Goal: Navigation & Orientation: Find specific page/section

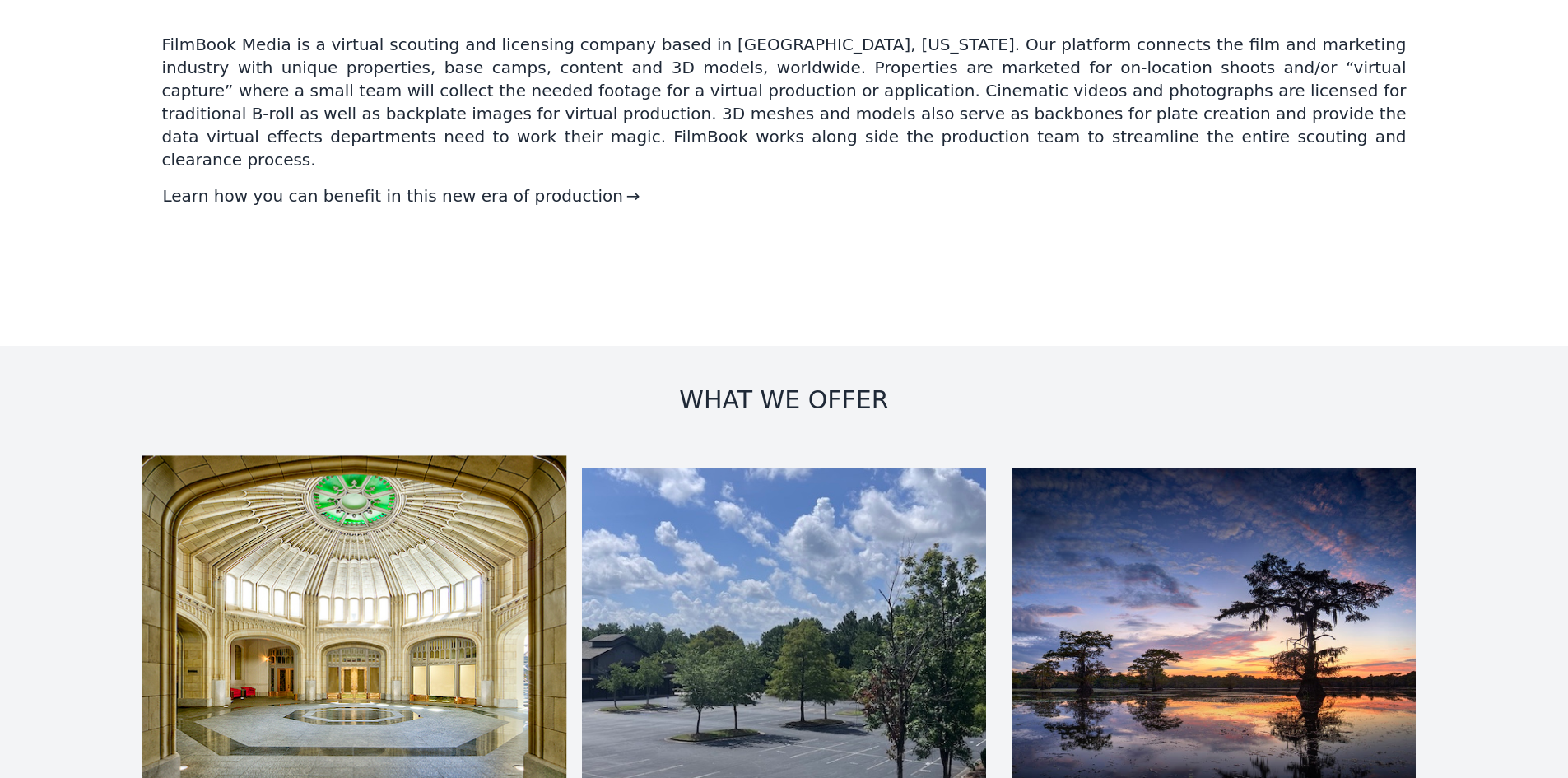
scroll to position [1317, 0]
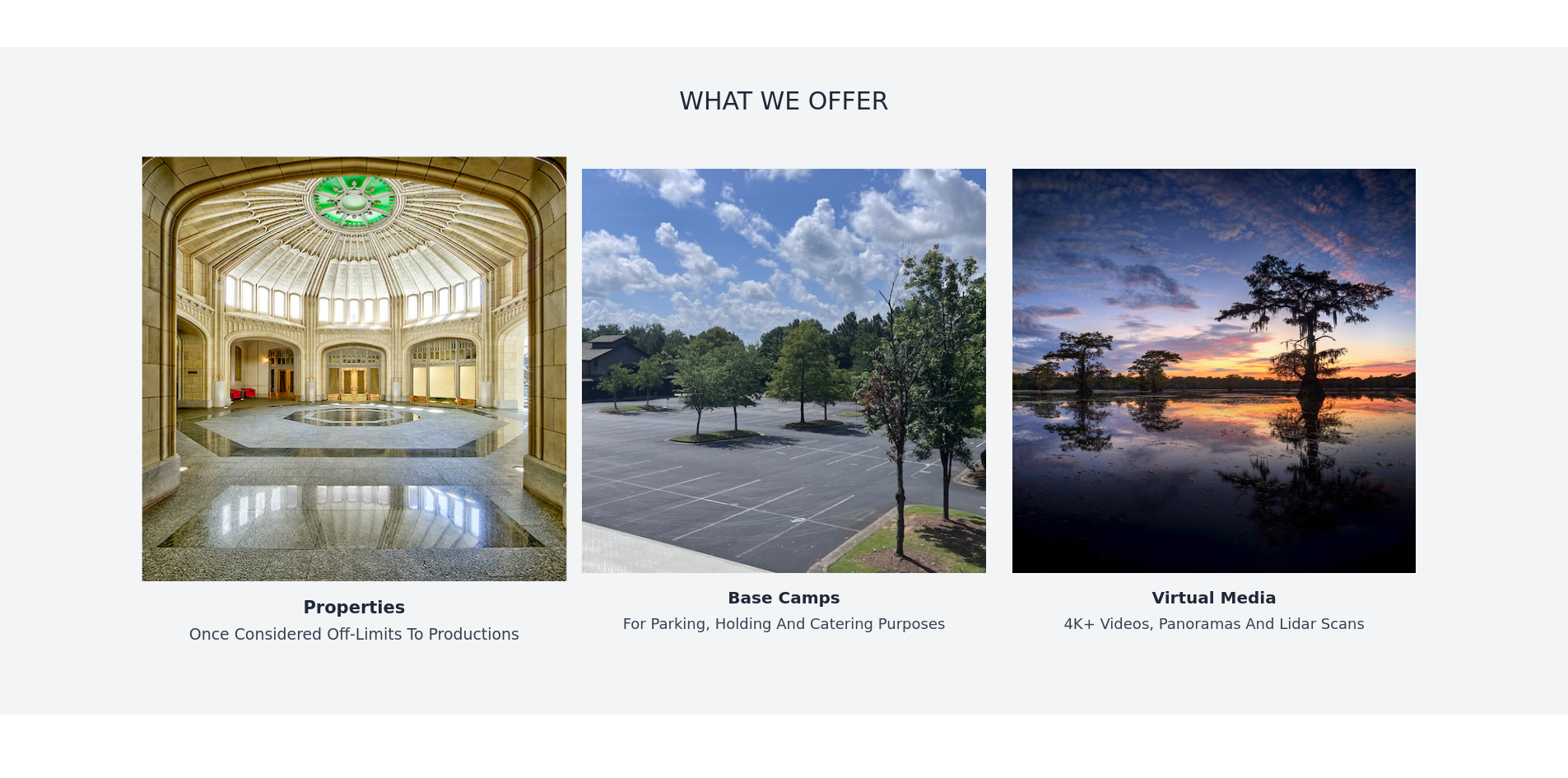
click at [406, 400] on img at bounding box center [354, 369] width 424 height 424
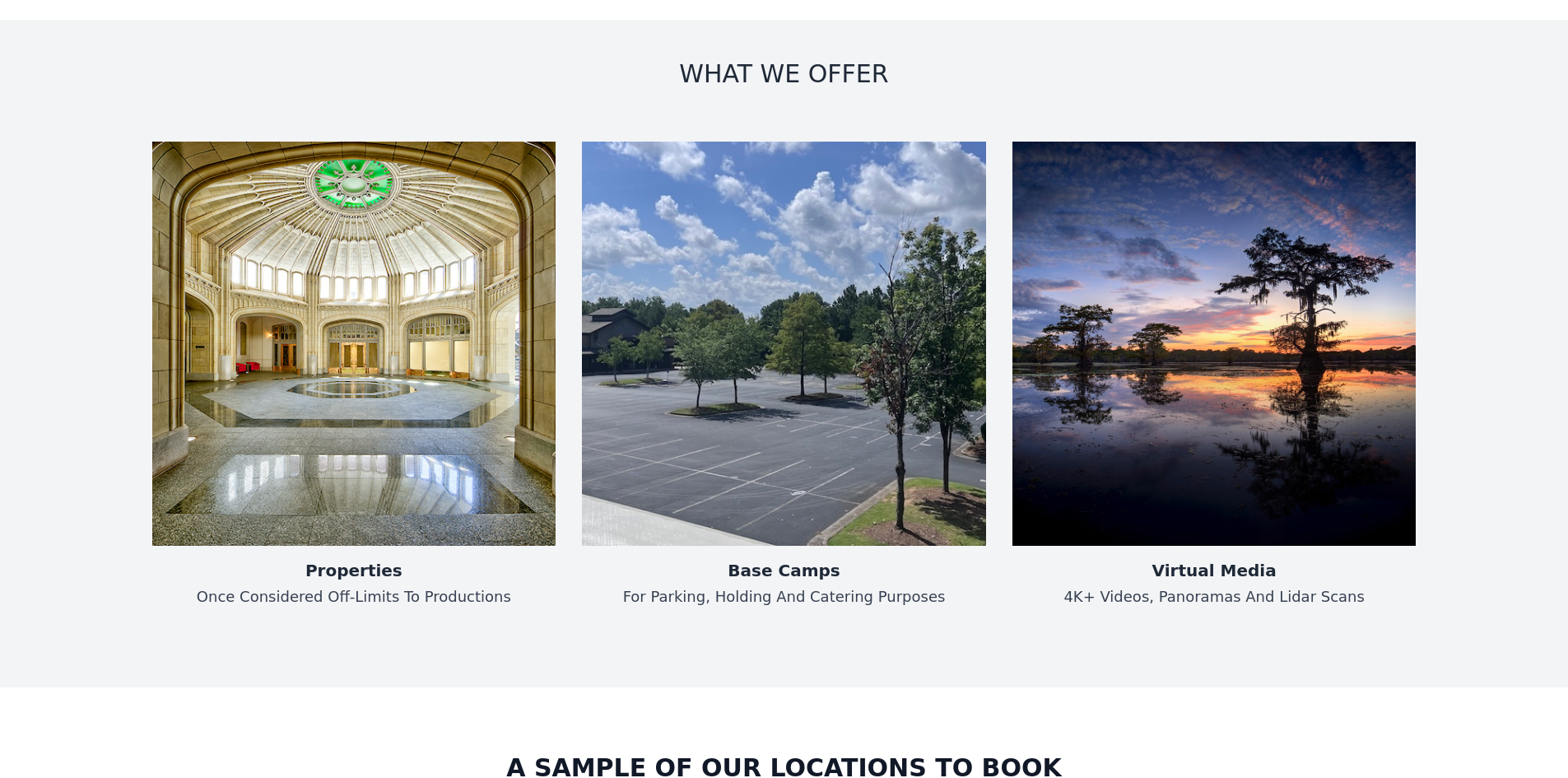
scroll to position [1565, 0]
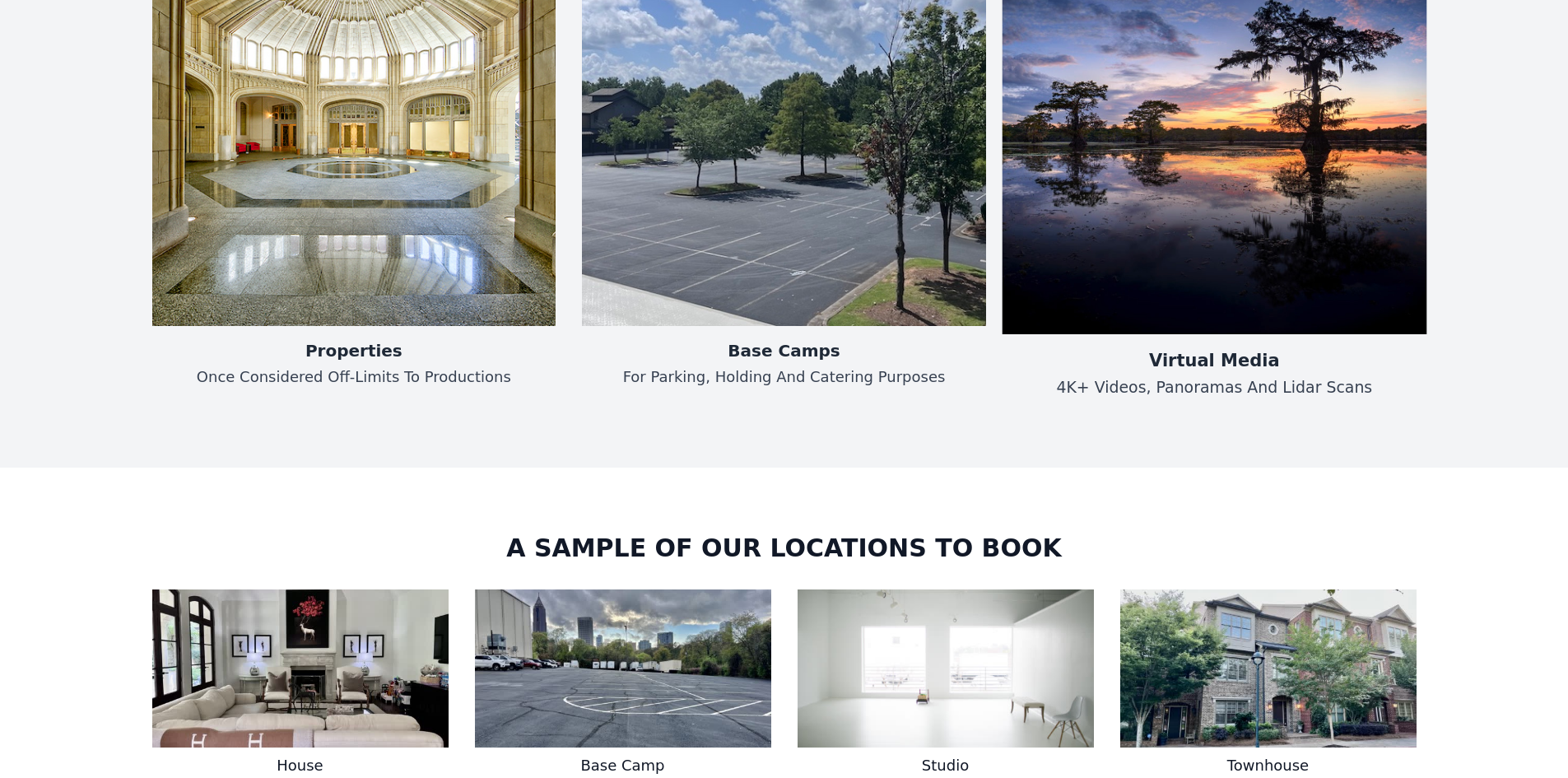
click at [1226, 245] on img at bounding box center [1214, 121] width 424 height 424
click at [1216, 347] on h1 "Virtual Media" at bounding box center [1213, 359] width 316 height 24
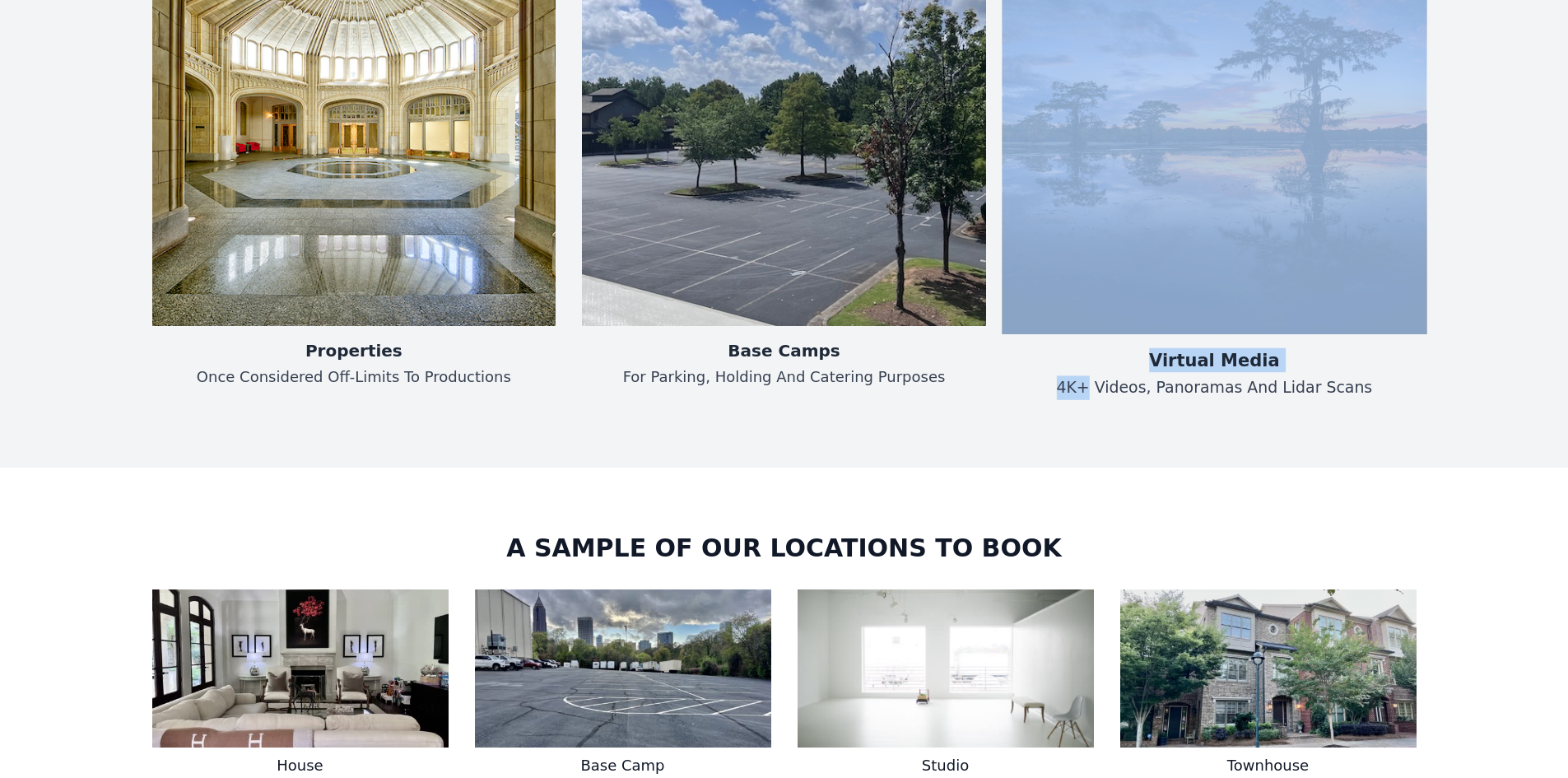
drag, startPoint x: 1173, startPoint y: 361, endPoint x: 1400, endPoint y: 362, distance: 227.0
click at [1400, 362] on div "Virtual Media 4K+ Videos, Panoramas and Lidar Scans" at bounding box center [1214, 161] width 424 height 504
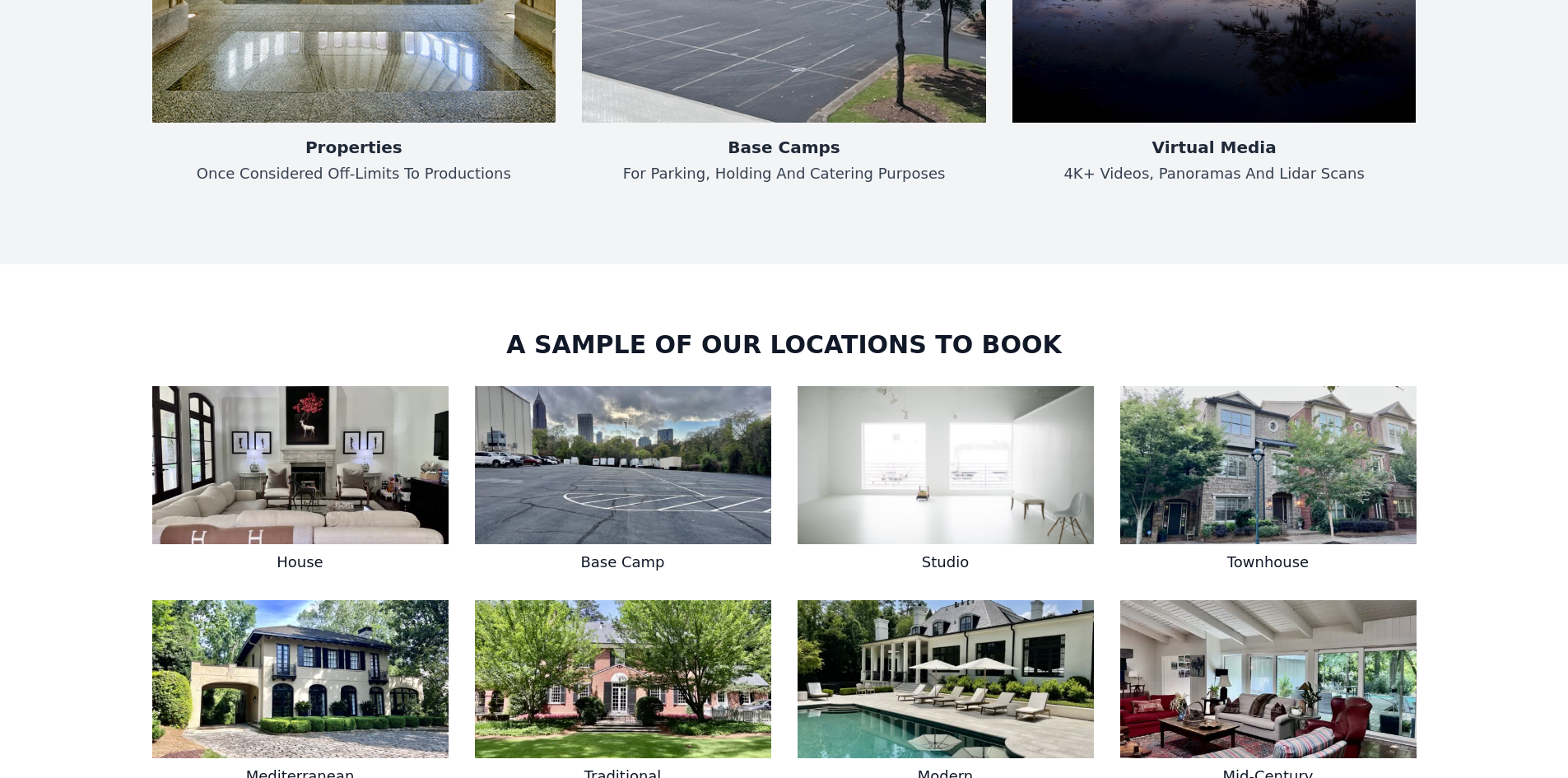
scroll to position [1976, 0]
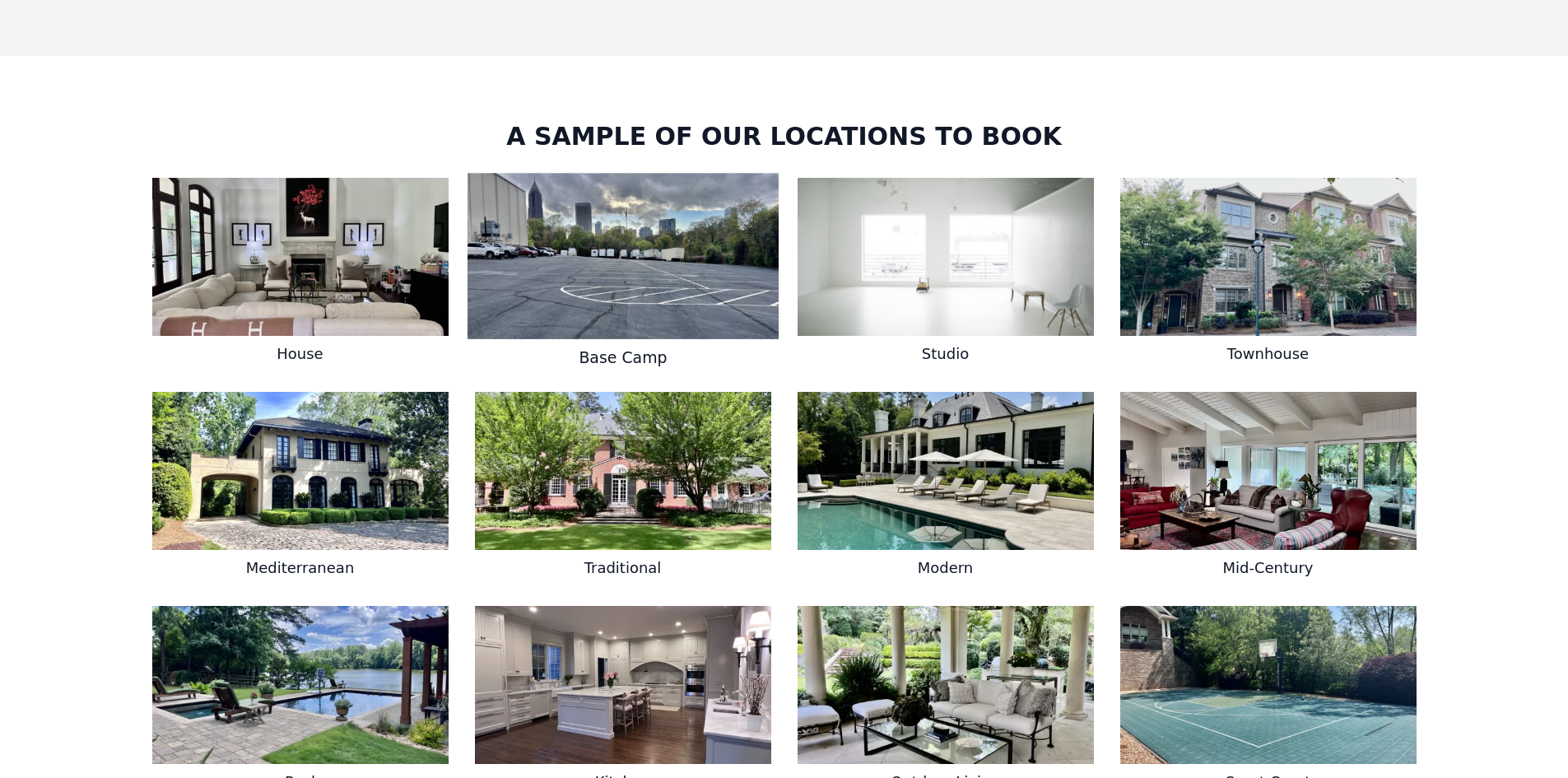
click at [616, 223] on img at bounding box center [623, 255] width 311 height 167
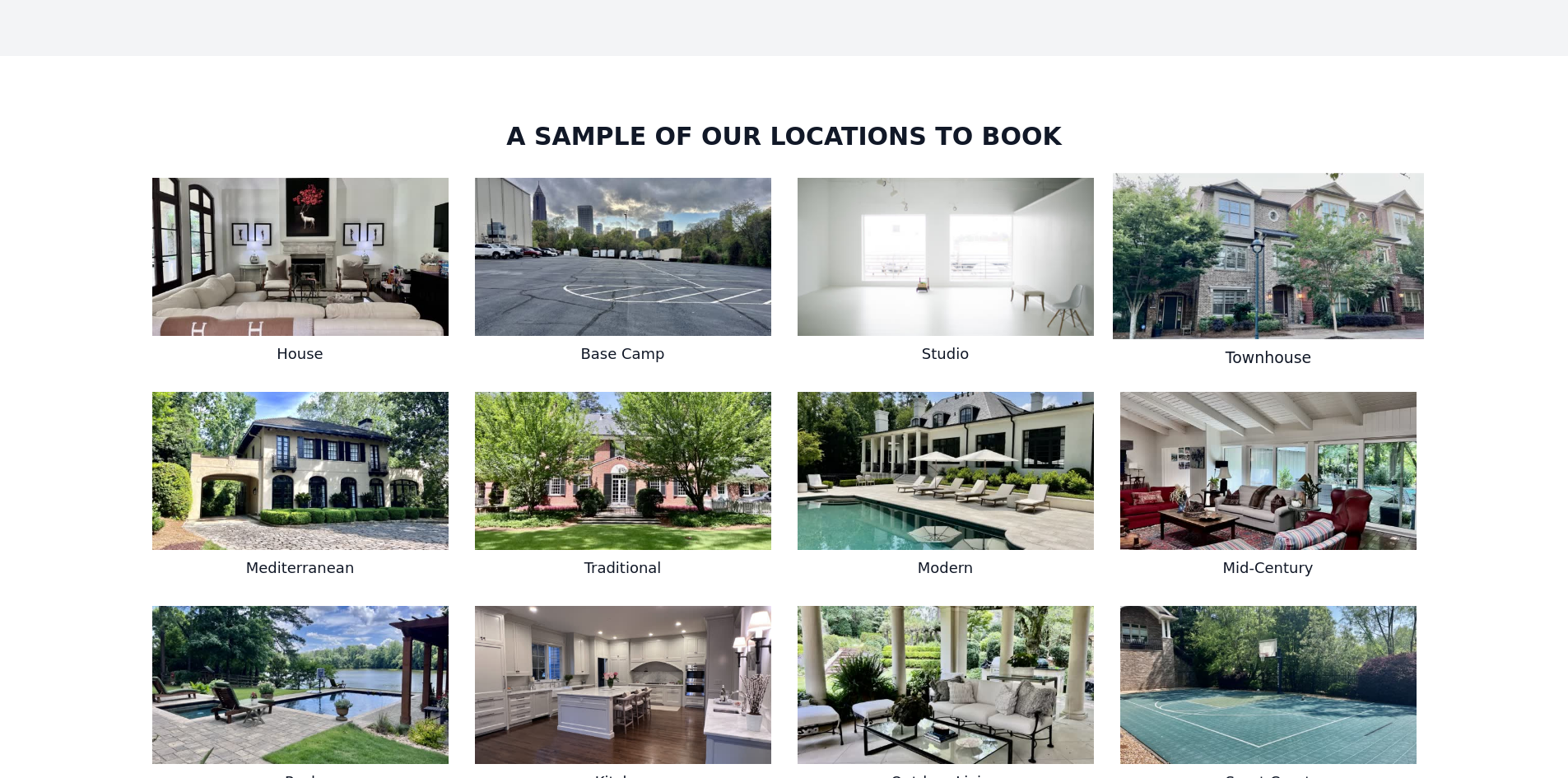
click at [1155, 208] on img at bounding box center [1268, 255] width 311 height 167
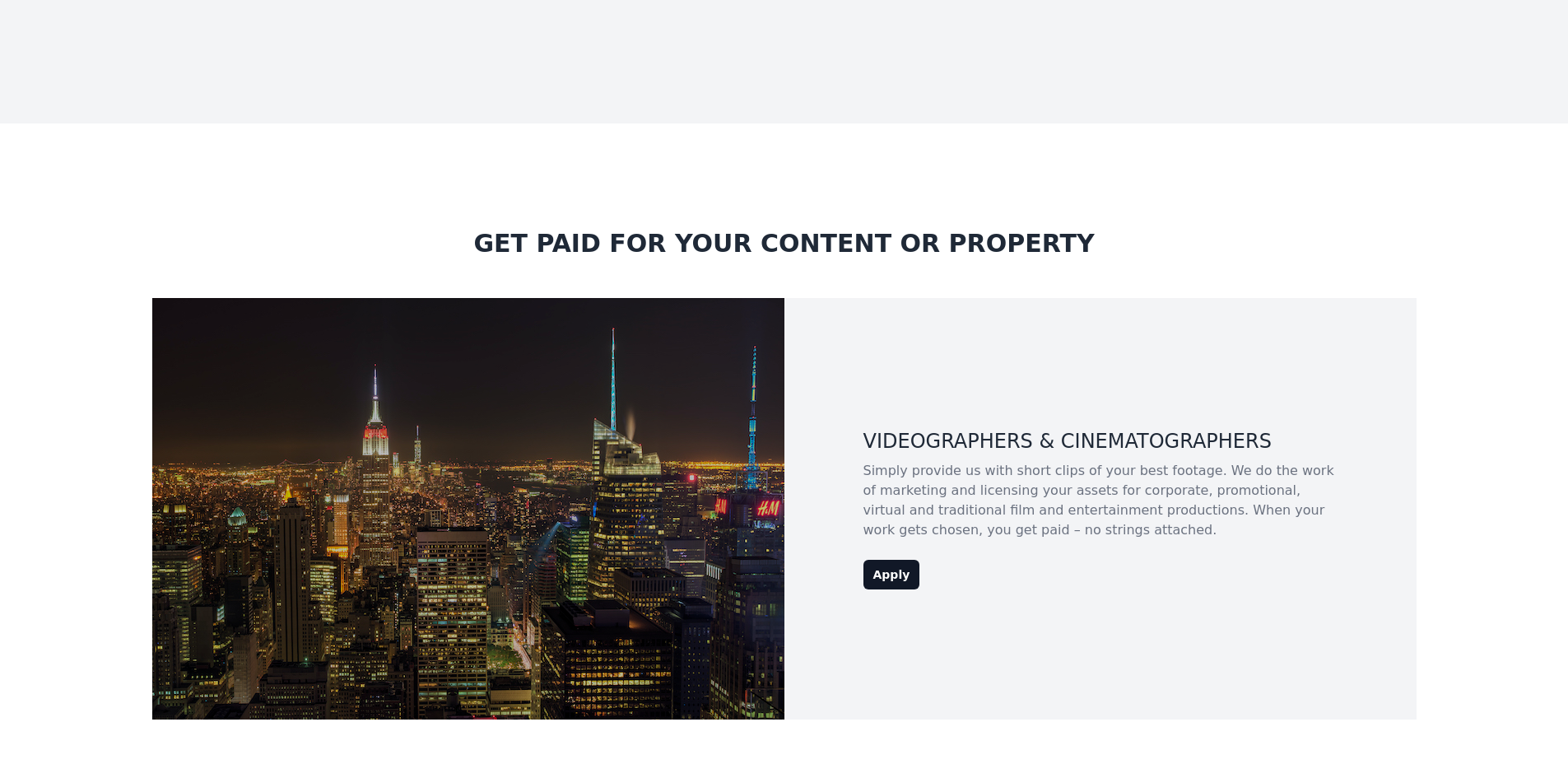
scroll to position [4282, 0]
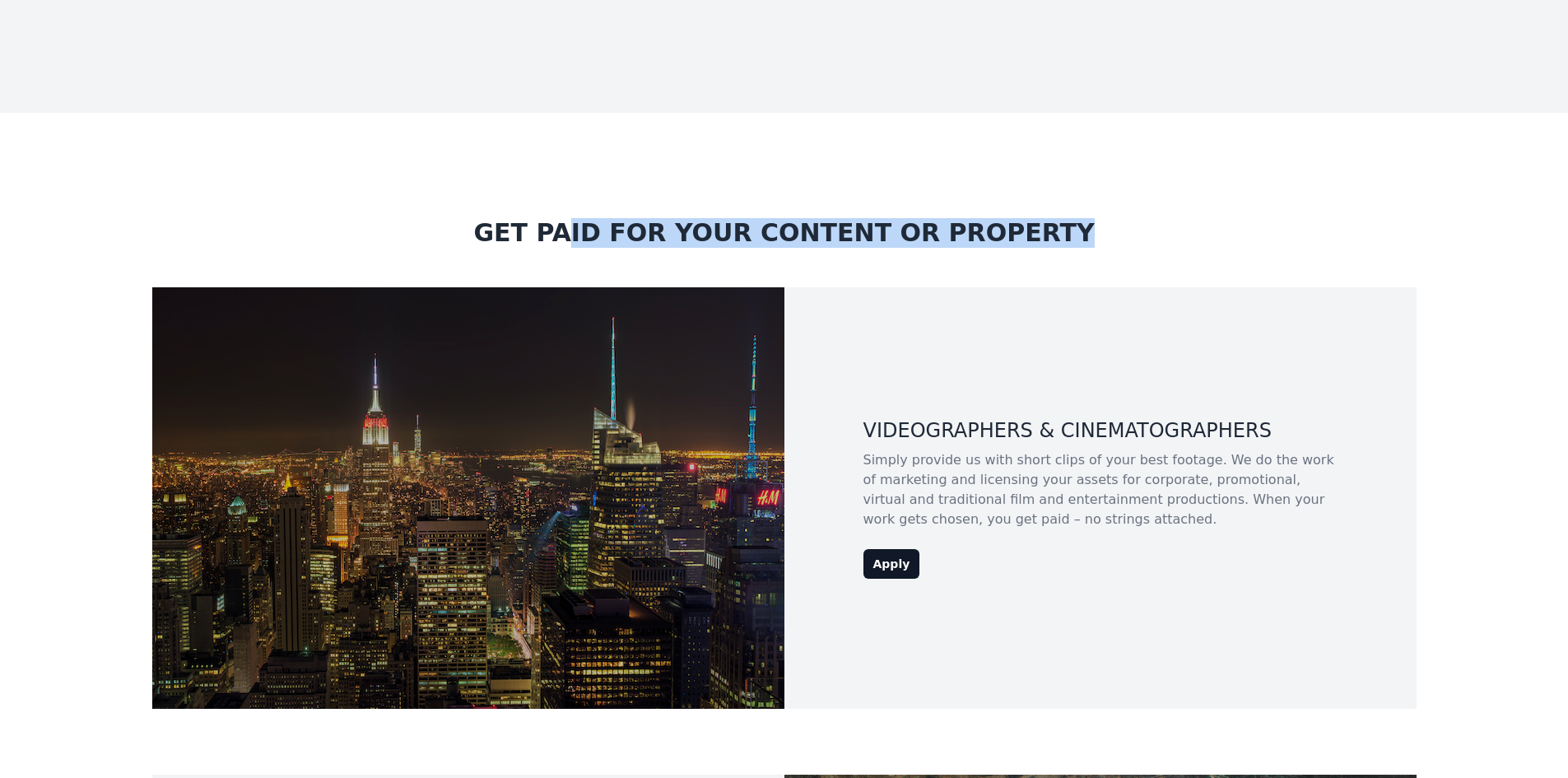
drag, startPoint x: 608, startPoint y: 204, endPoint x: 1054, endPoint y: 215, distance: 446.1
click at [1054, 218] on h1 "Get paid for your content or property" at bounding box center [784, 243] width 1225 height 49
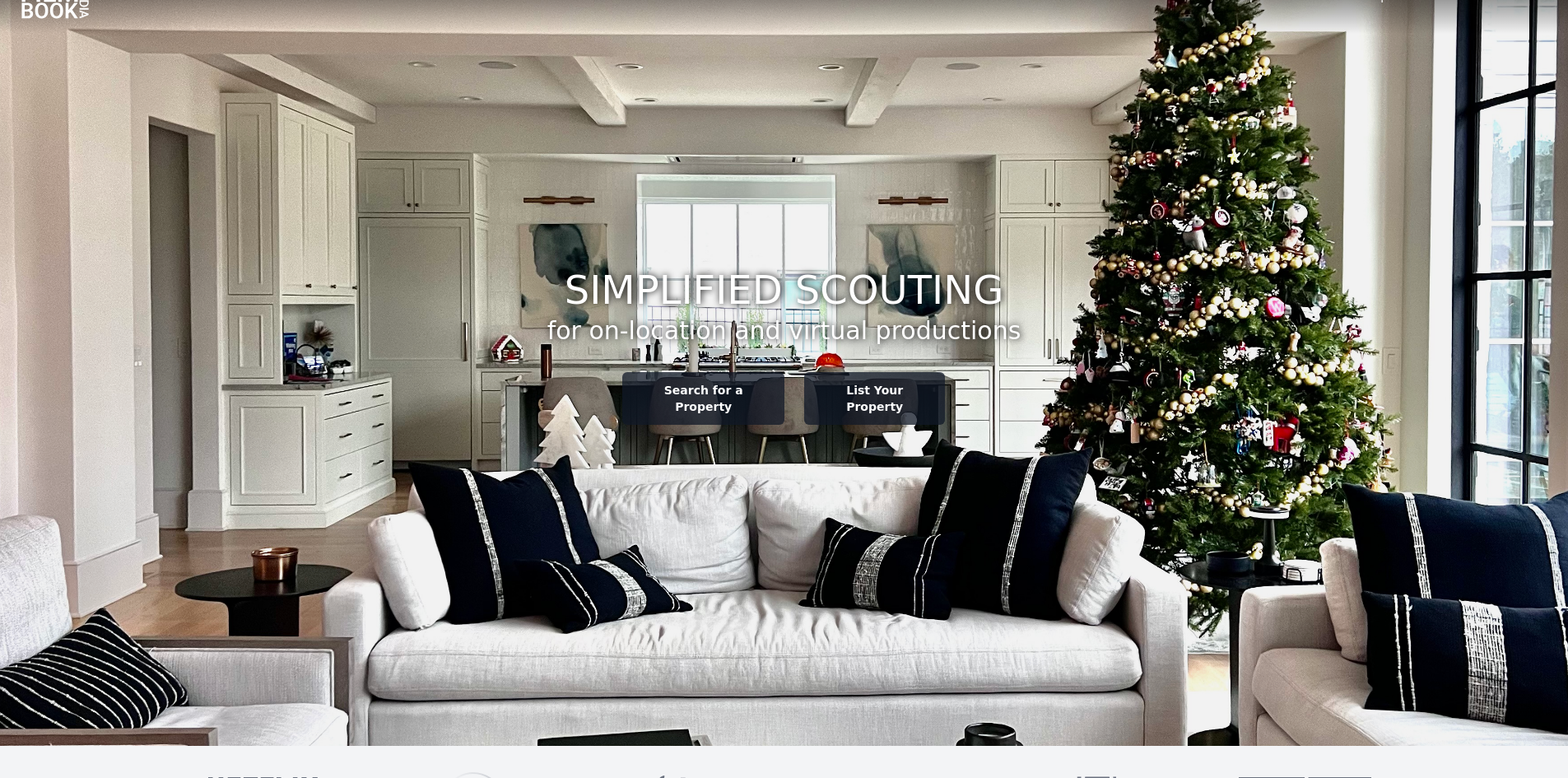
scroll to position [0, 0]
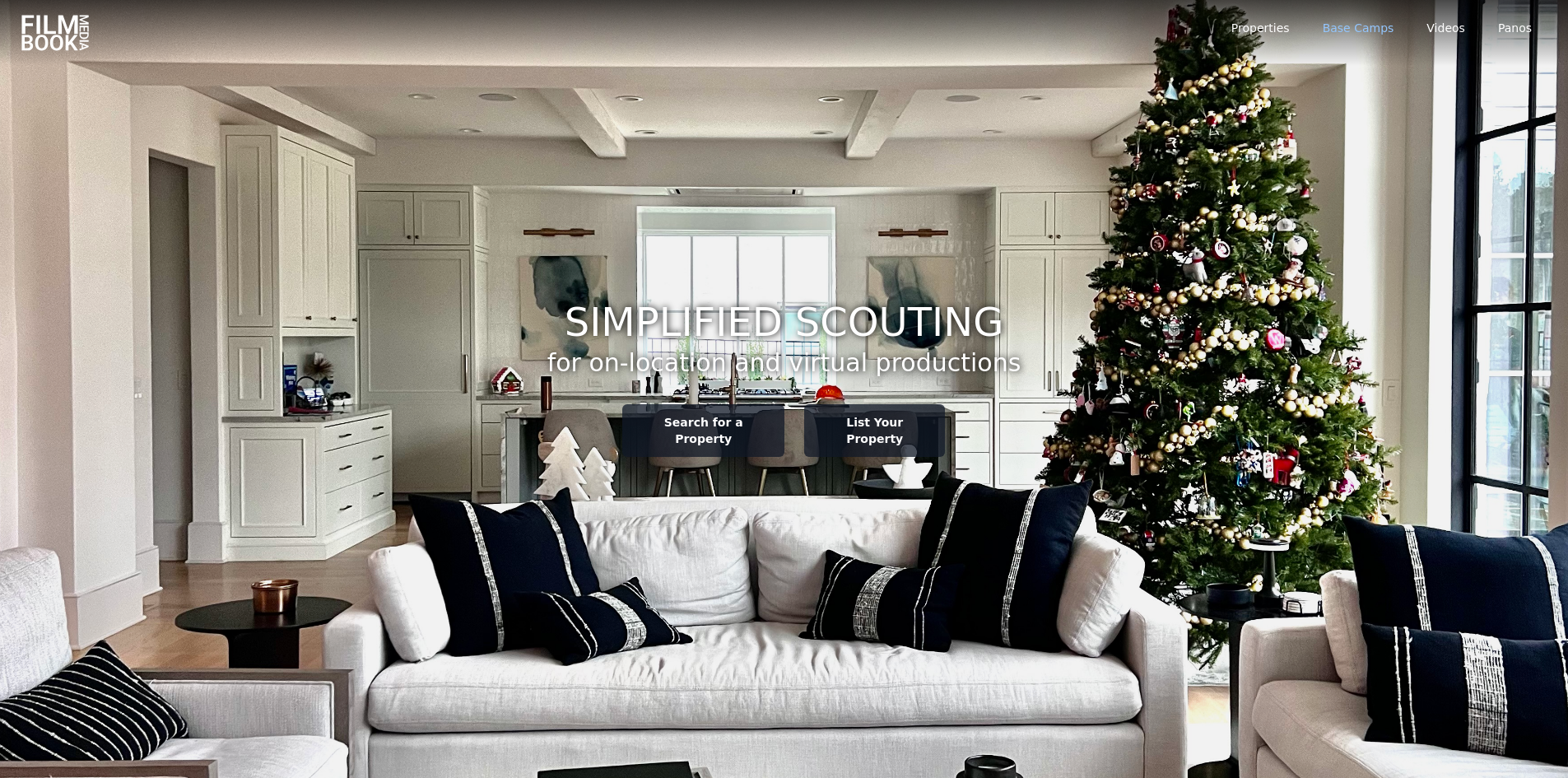
click at [1367, 23] on link "Base Camps" at bounding box center [1358, 28] width 72 height 17
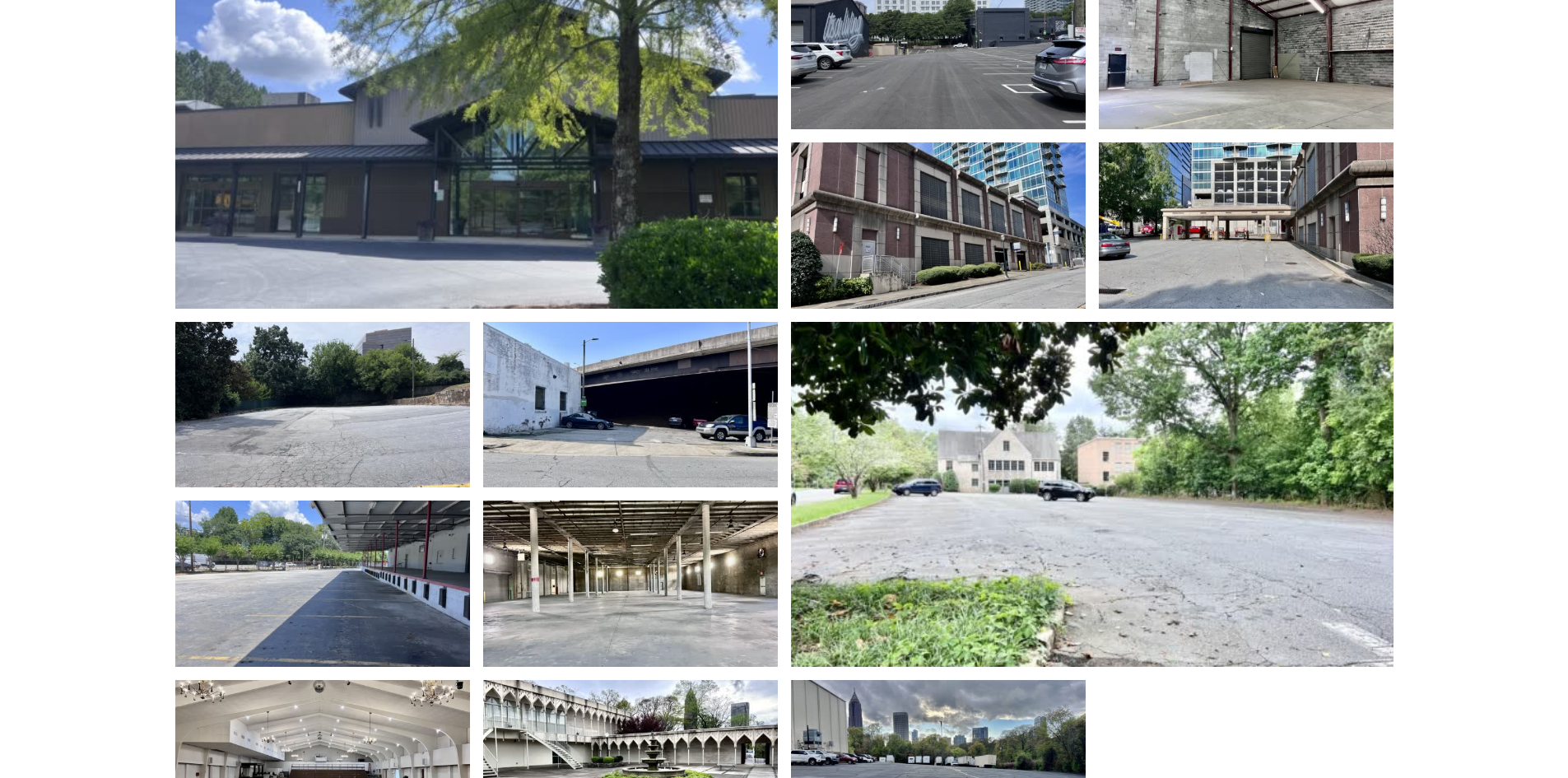
scroll to position [165, 0]
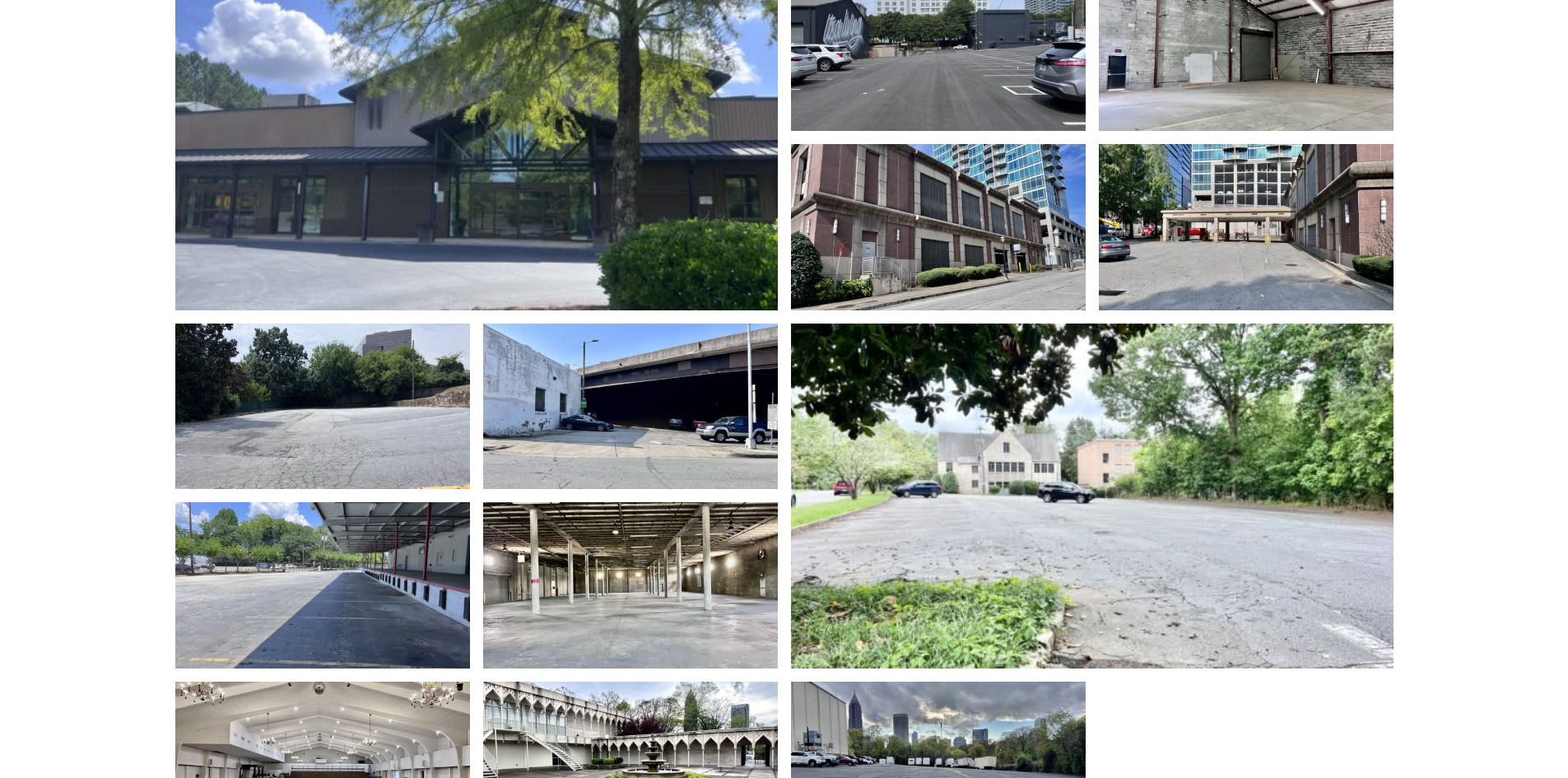
click at [341, 407] on img at bounding box center [322, 406] width 295 height 166
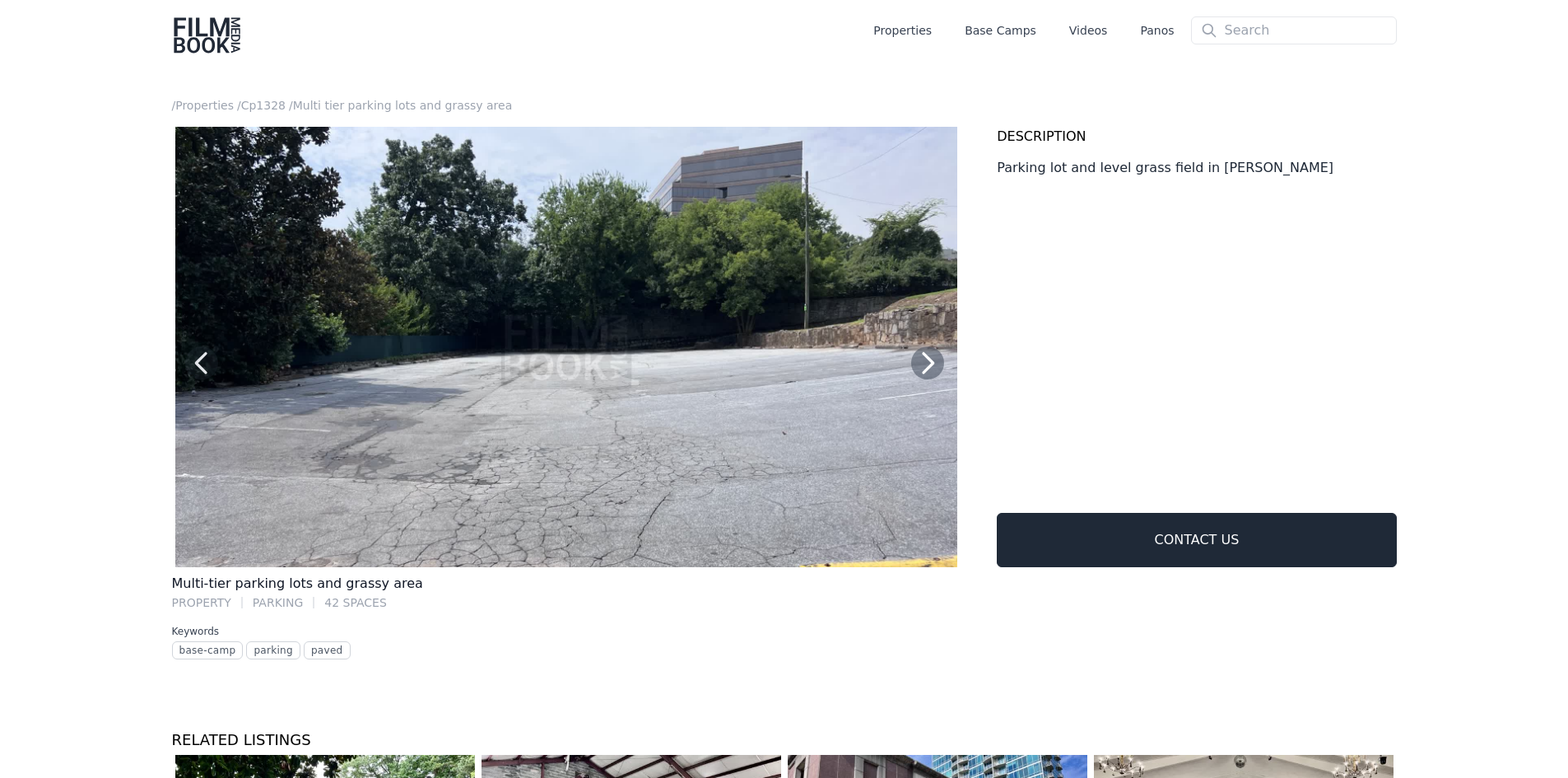
click at [923, 360] on icon "button" at bounding box center [926, 363] width 33 height 33
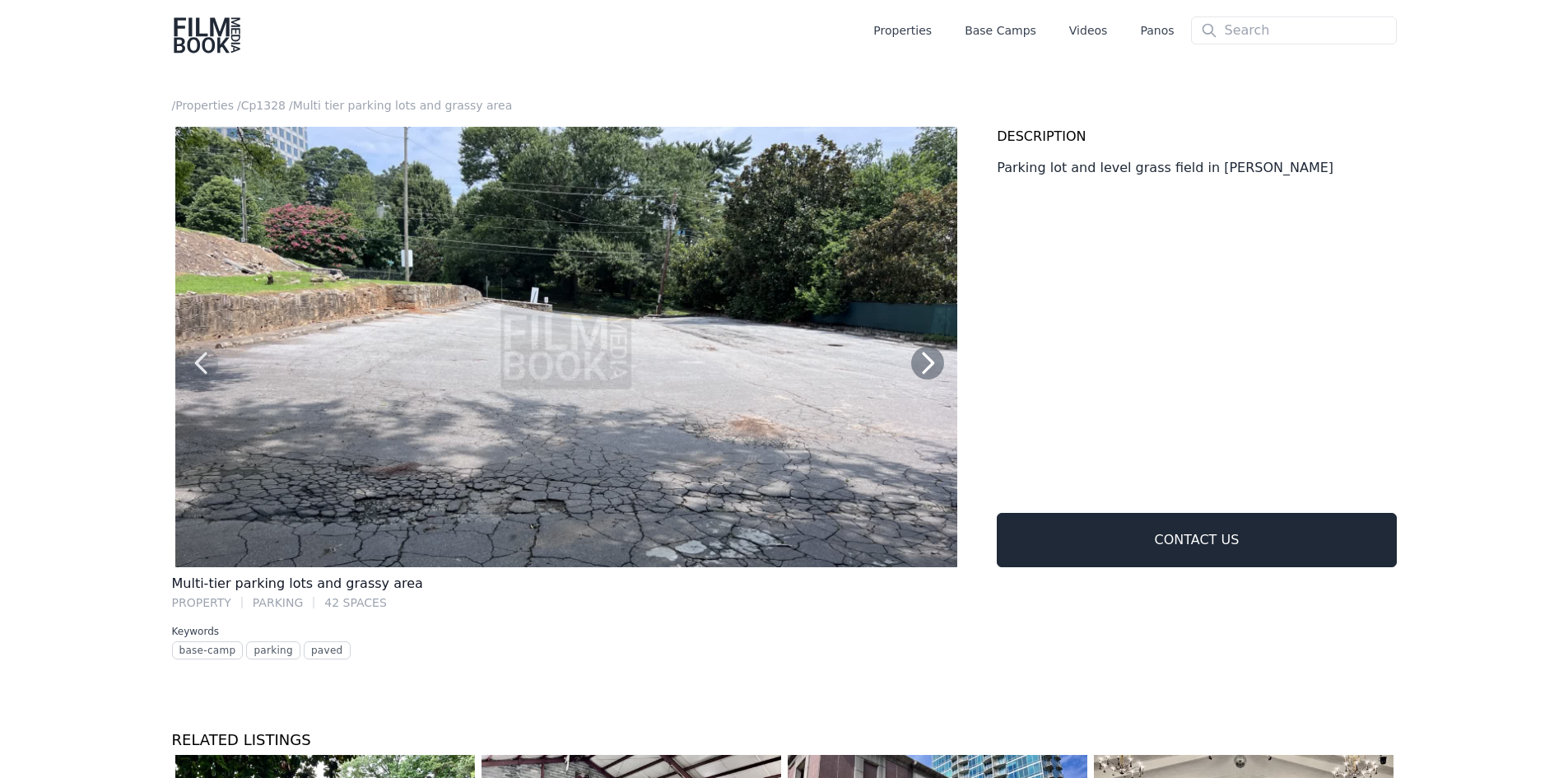
click at [923, 360] on icon "button" at bounding box center [926, 363] width 33 height 33
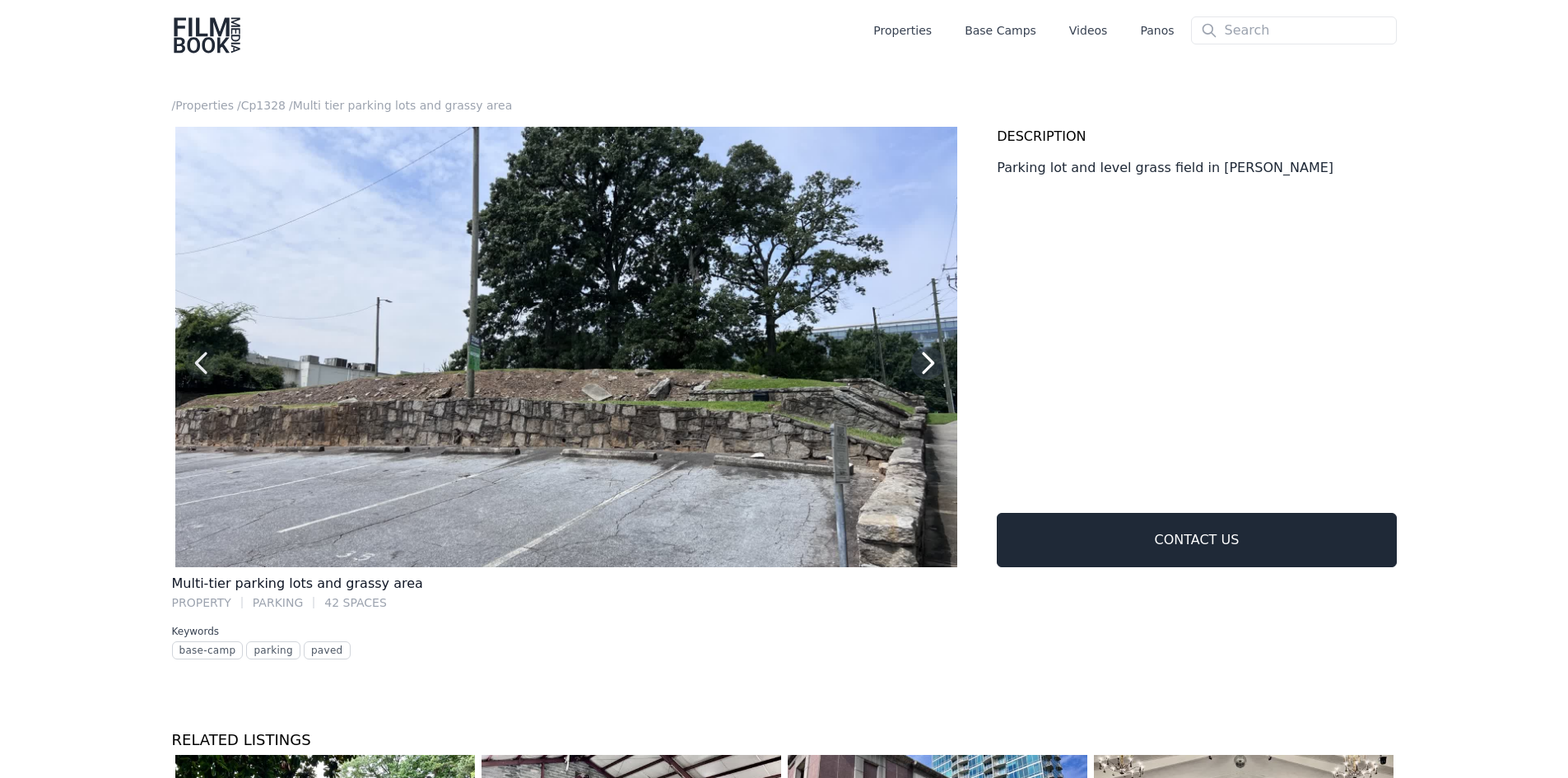
click at [922, 361] on icon "button" at bounding box center [926, 363] width 33 height 33
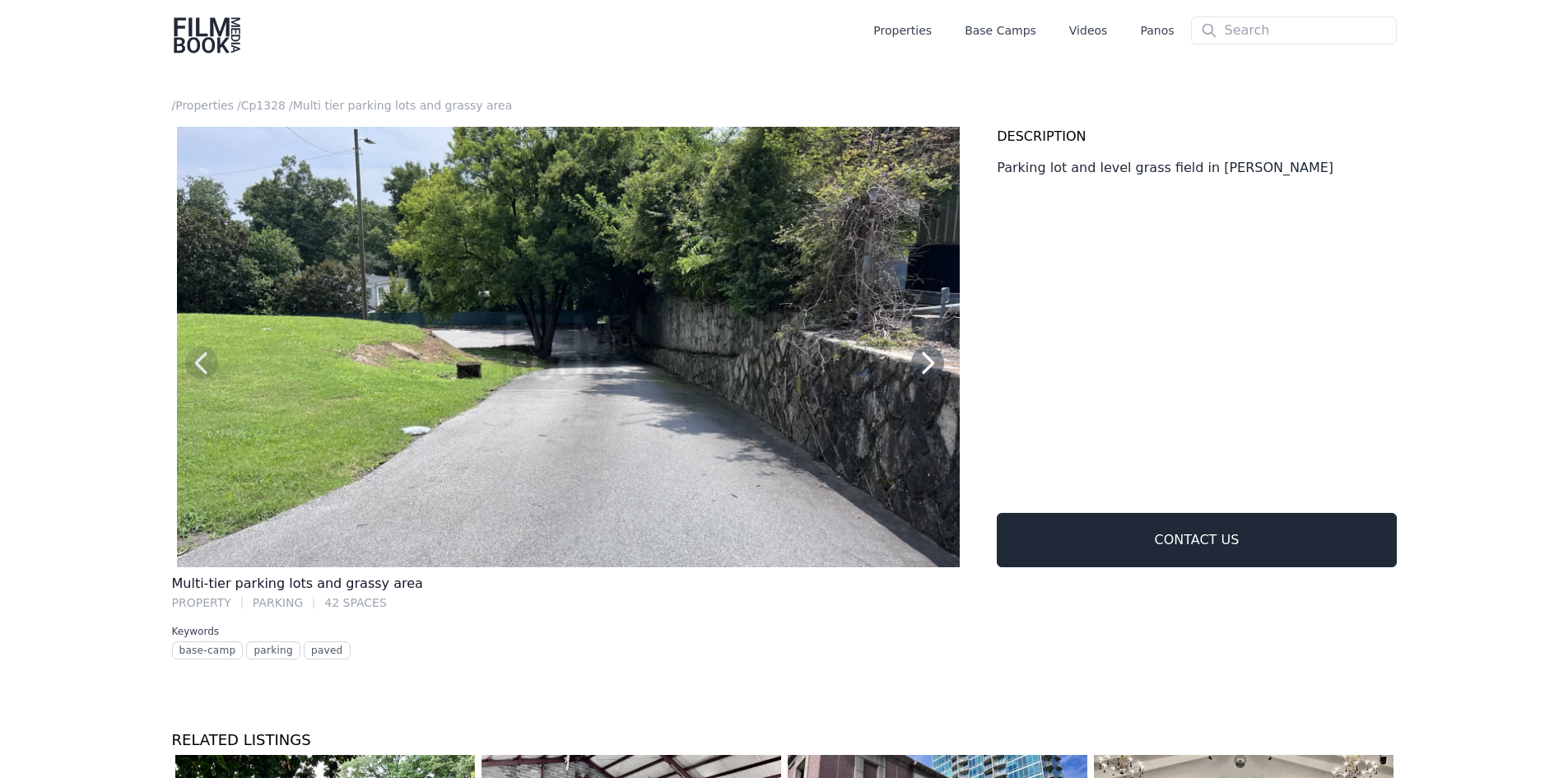
scroll to position [0, 2357]
click at [1160, 35] on link "Panos" at bounding box center [1157, 31] width 34 height 17
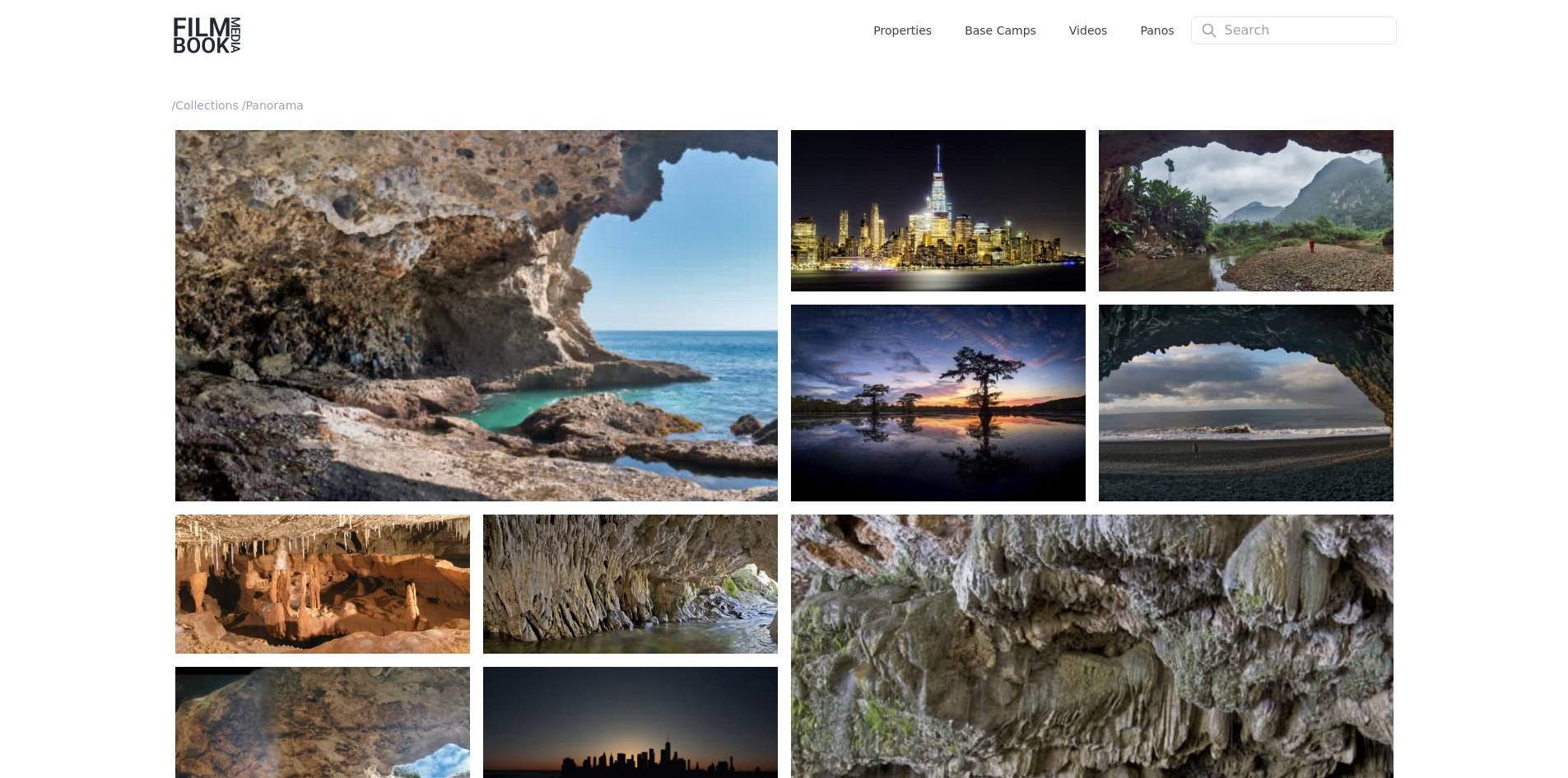
scroll to position [577, 0]
